Goal: Navigation & Orientation: Find specific page/section

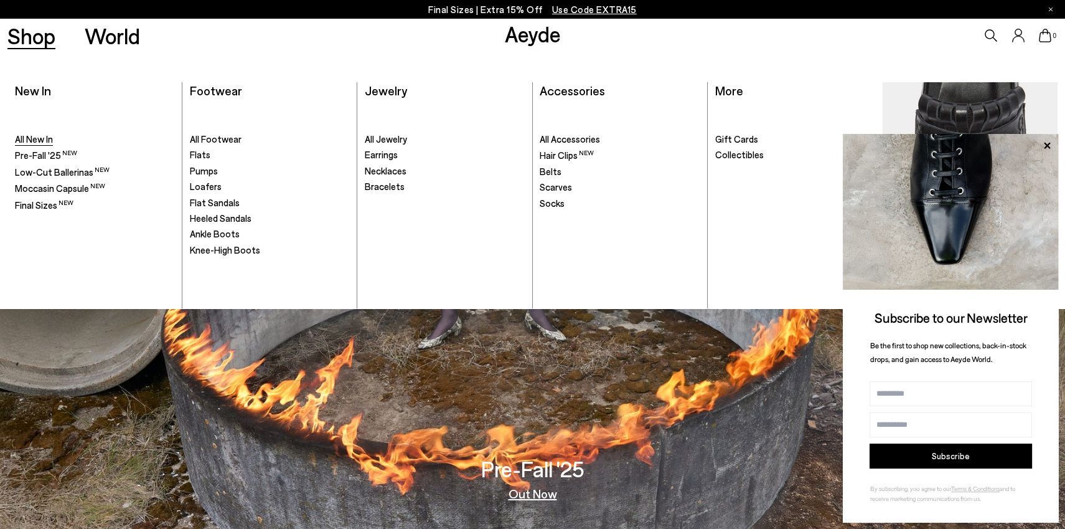
click at [40, 143] on span "All New In" at bounding box center [34, 138] width 38 height 11
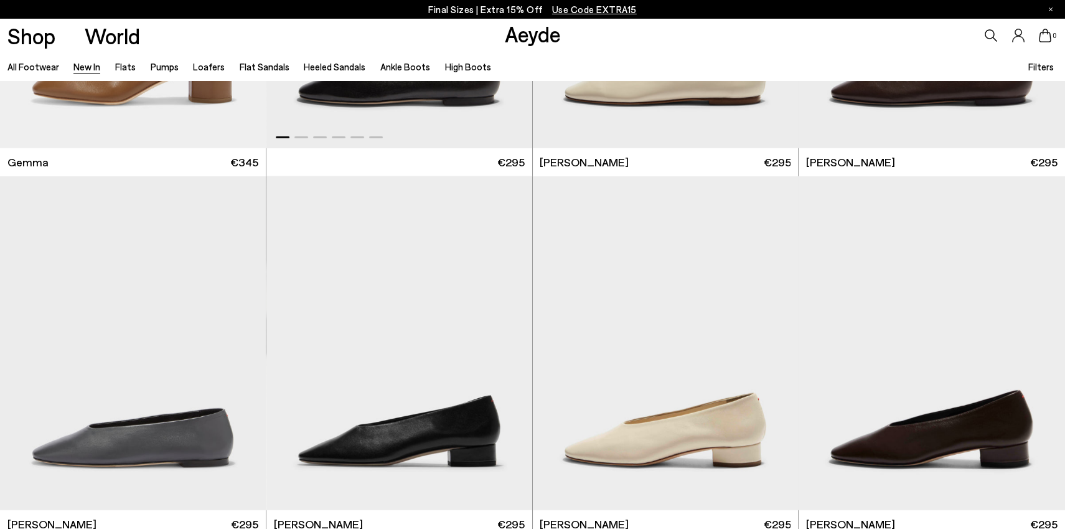
scroll to position [8001, 0]
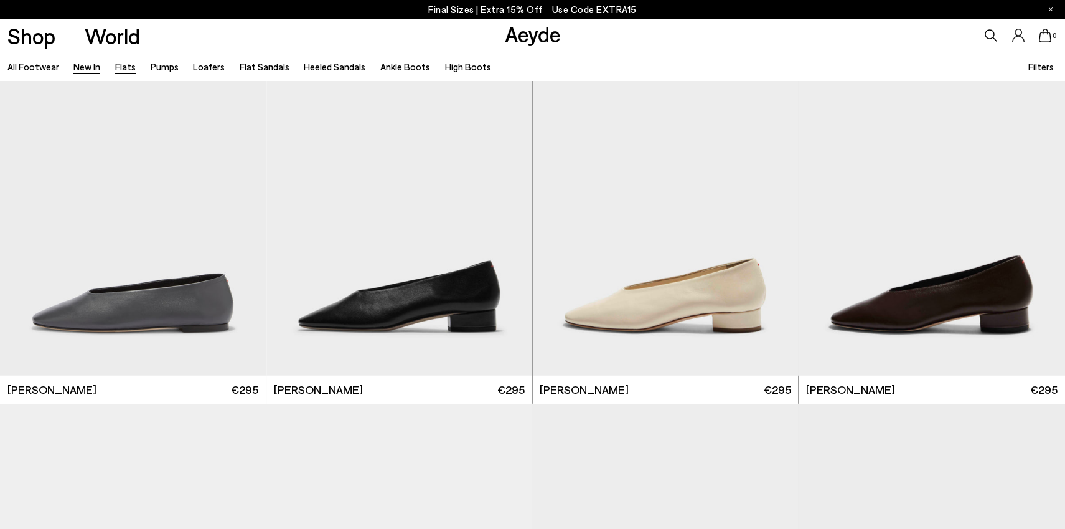
click at [115, 68] on link "Flats" at bounding box center [125, 66] width 21 height 11
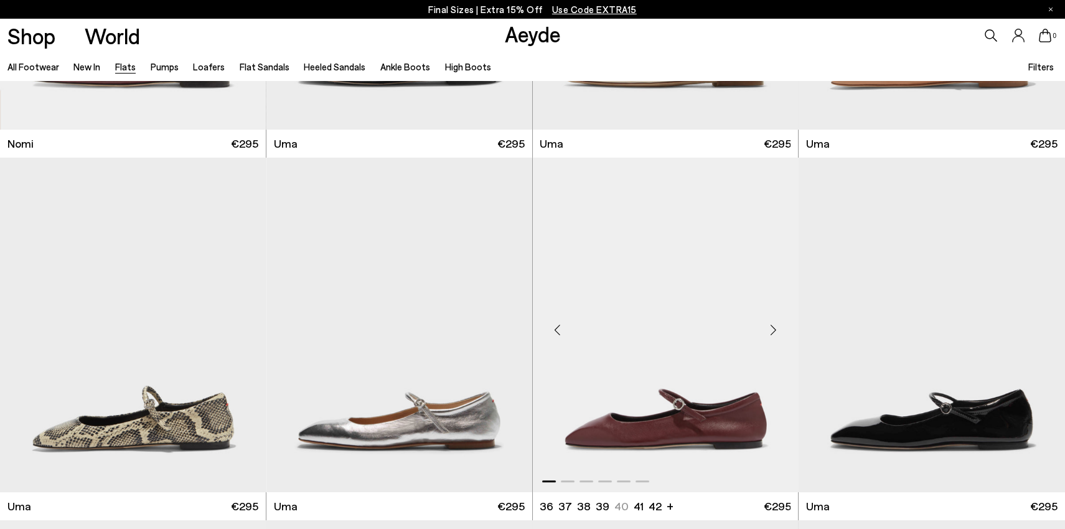
scroll to position [1143, 0]
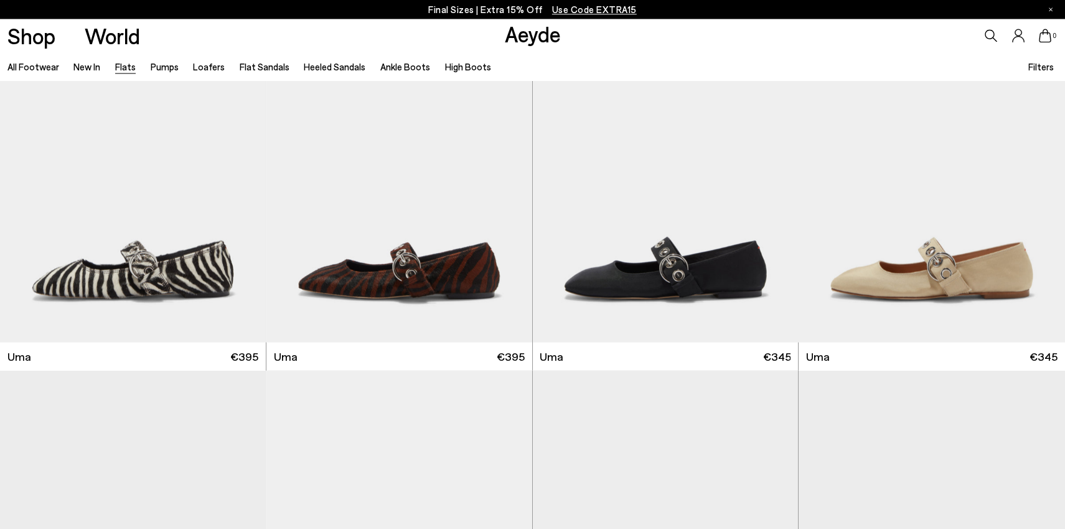
scroll to position [5468, 0]
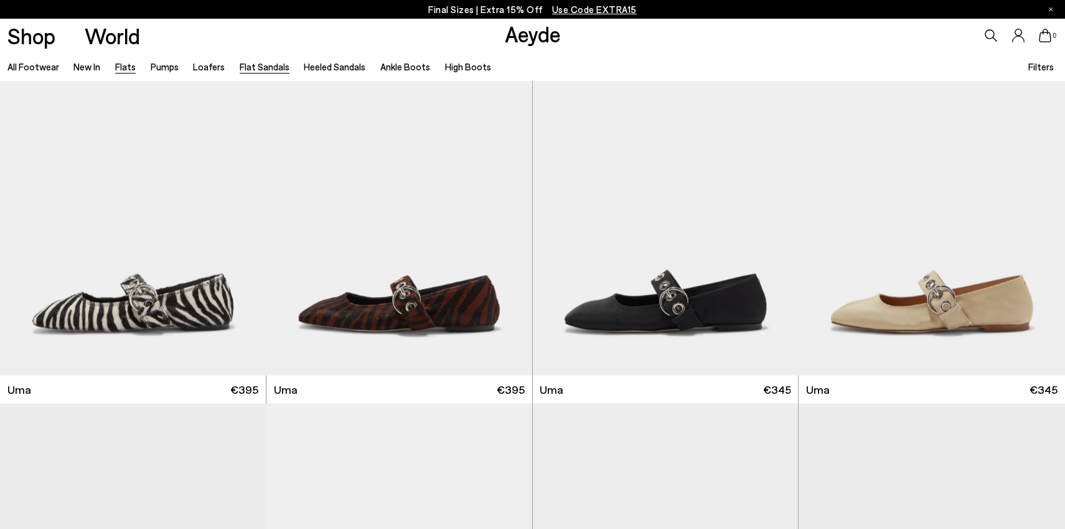
click at [248, 70] on link "Flat Sandals" at bounding box center [265, 66] width 50 height 11
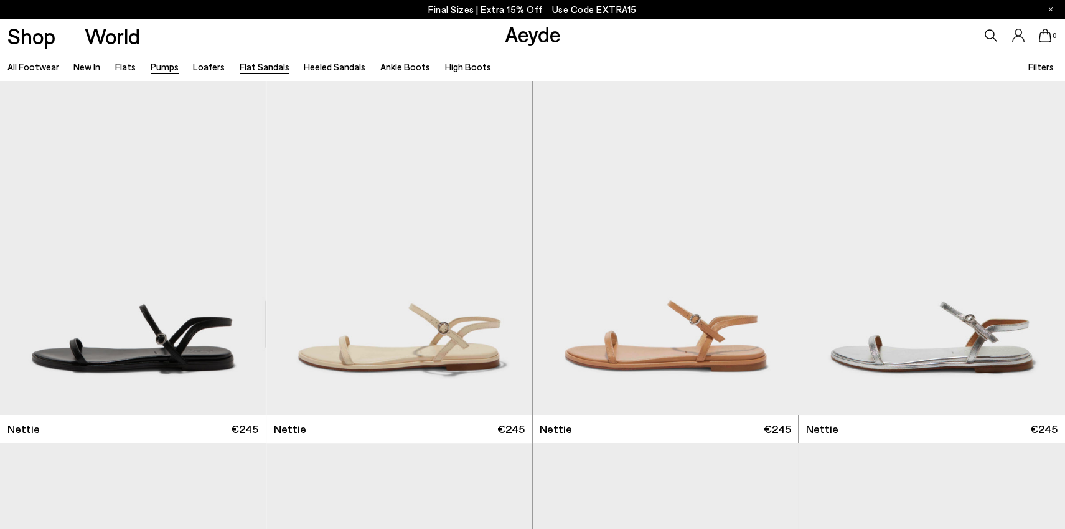
click at [151, 71] on link "Pumps" at bounding box center [165, 66] width 28 height 11
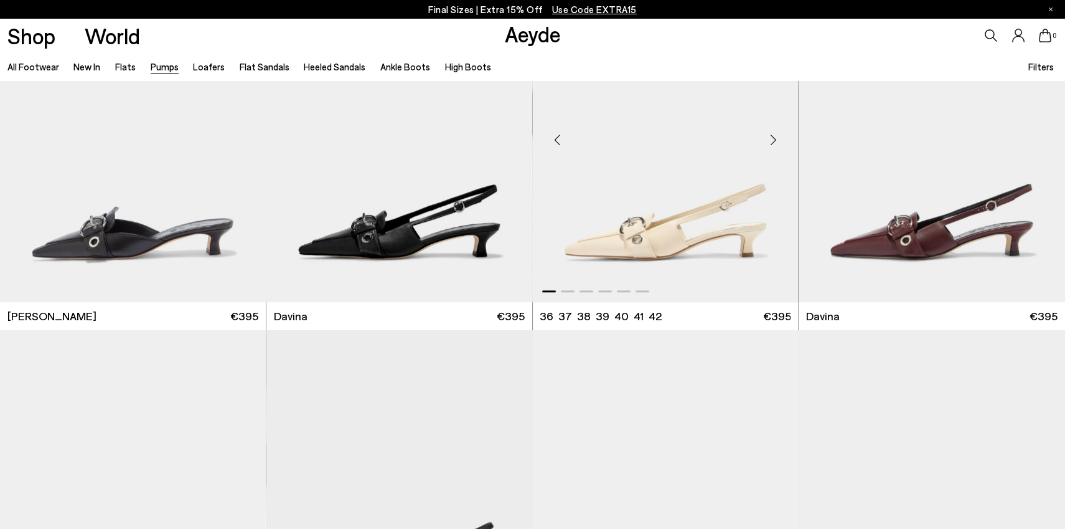
scroll to position [2703, 0]
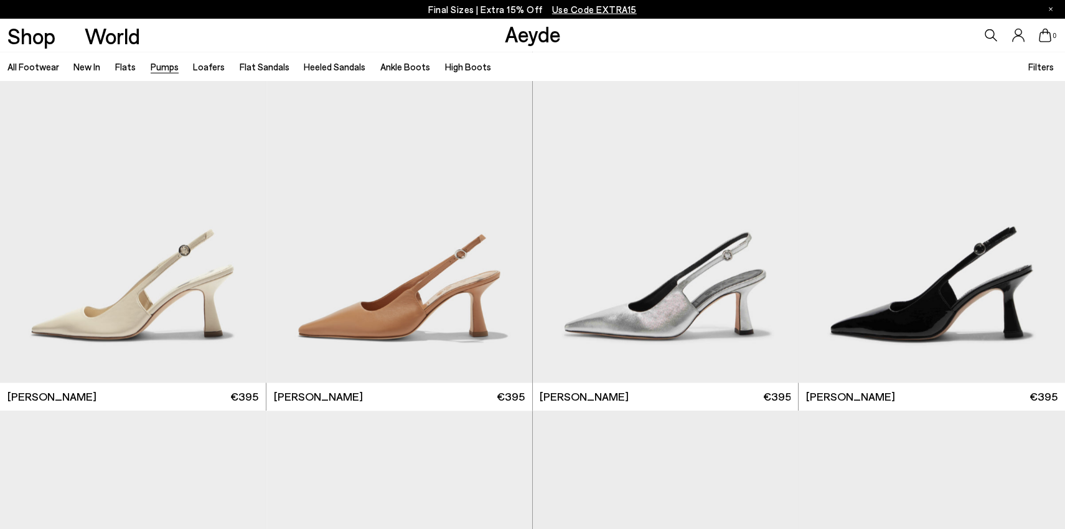
scroll to position [4316, 0]
